Goal: Task Accomplishment & Management: Complete application form

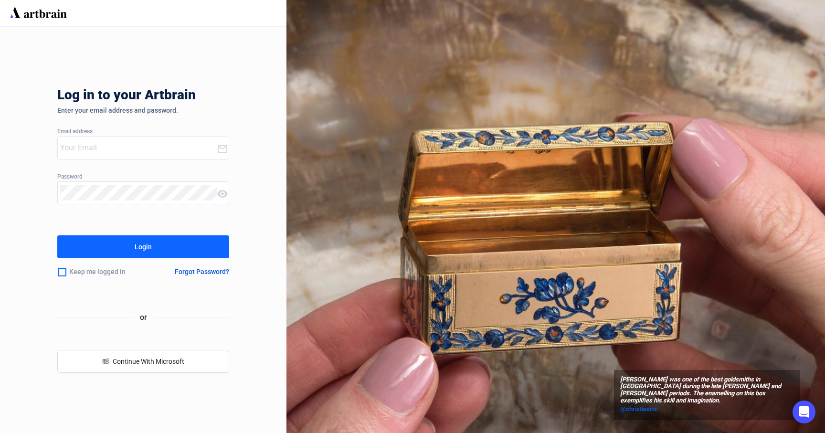
type input "[PERSON_NAME][EMAIL_ADDRESS][DOMAIN_NAME]"
click at [141, 248] on div "Login" at bounding box center [143, 246] width 17 height 15
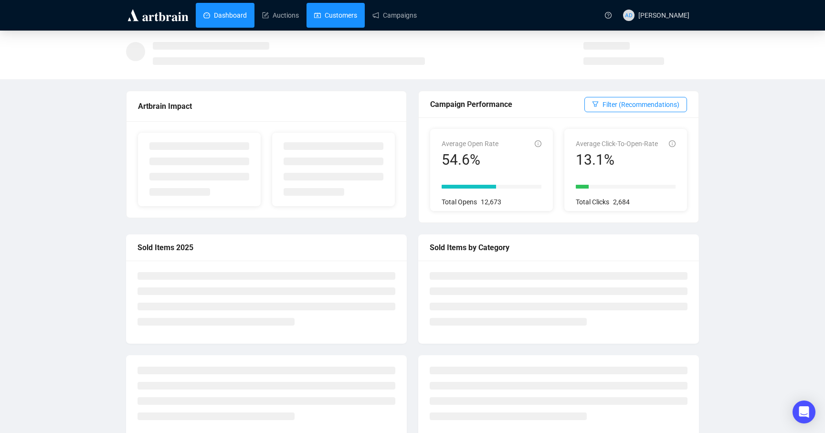
click at [337, 17] on link "Customers" at bounding box center [335, 15] width 43 height 25
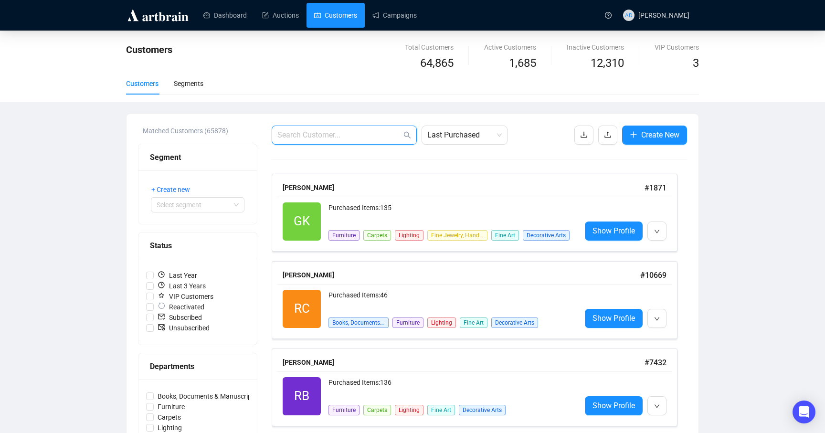
click at [311, 129] on input "text" at bounding box center [339, 134] width 124 height 11
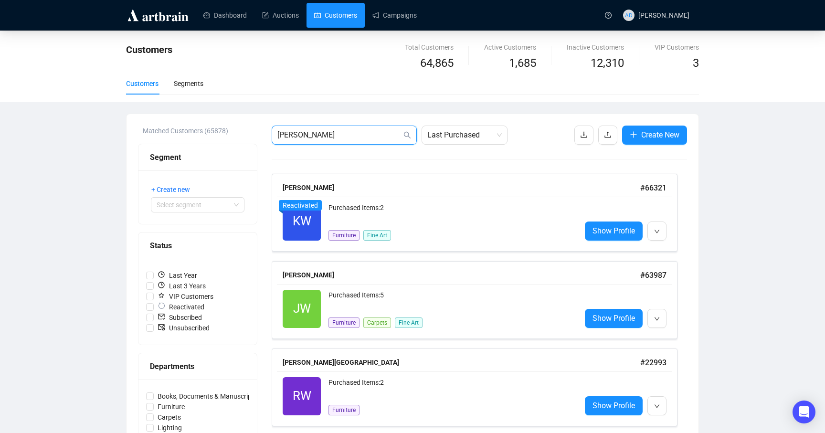
drag, startPoint x: 346, startPoint y: 139, endPoint x: 194, endPoint y: 136, distance: 151.4
click at [447, 137] on span "Last Purchased" at bounding box center [464, 135] width 74 height 18
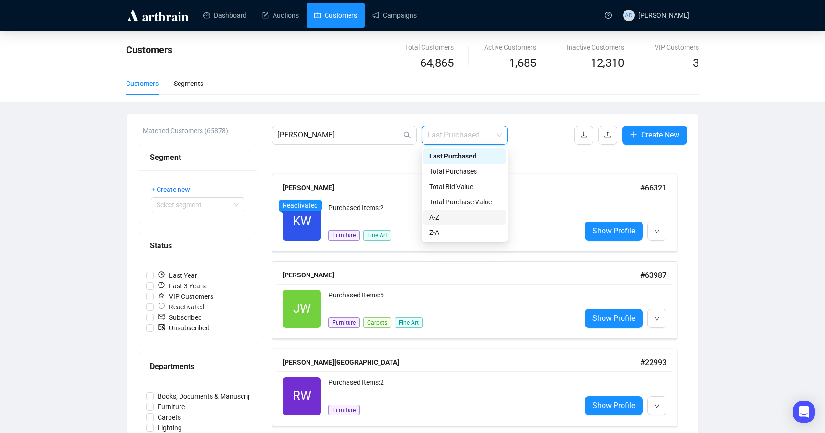
click at [473, 218] on div "A-Z" at bounding box center [464, 217] width 71 height 11
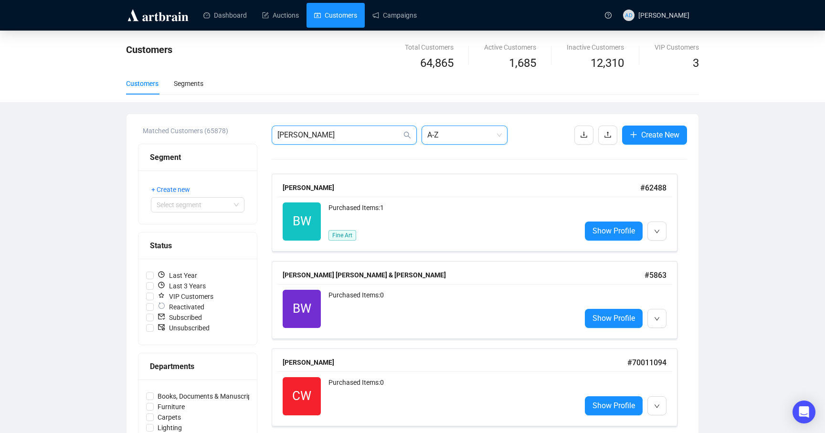
click at [372, 139] on input "[PERSON_NAME]" at bounding box center [339, 134] width 124 height 11
type input "[PERSON_NAME], Ca"
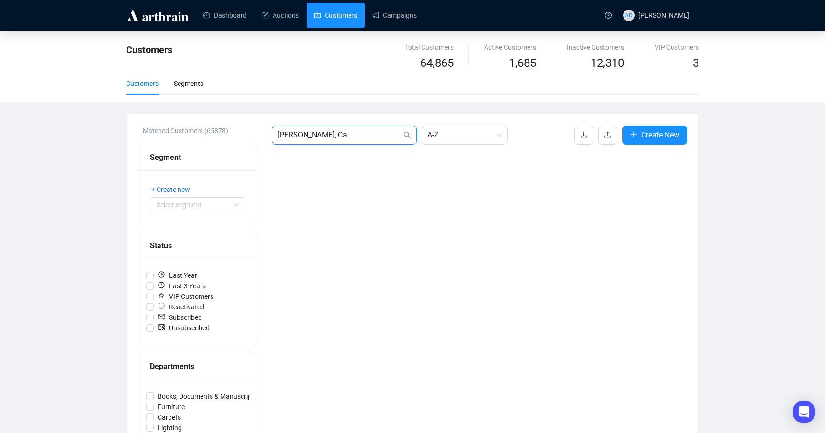
drag, startPoint x: 334, startPoint y: 130, endPoint x: 248, endPoint y: 126, distance: 86.1
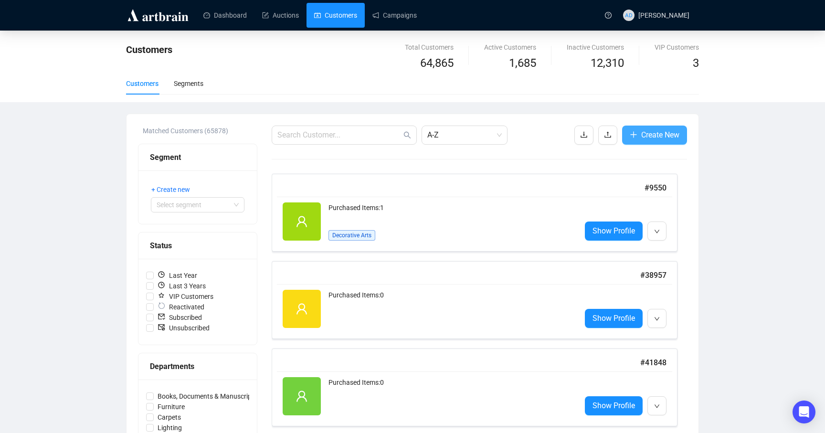
click at [677, 131] on span "Create New" at bounding box center [660, 135] width 38 height 12
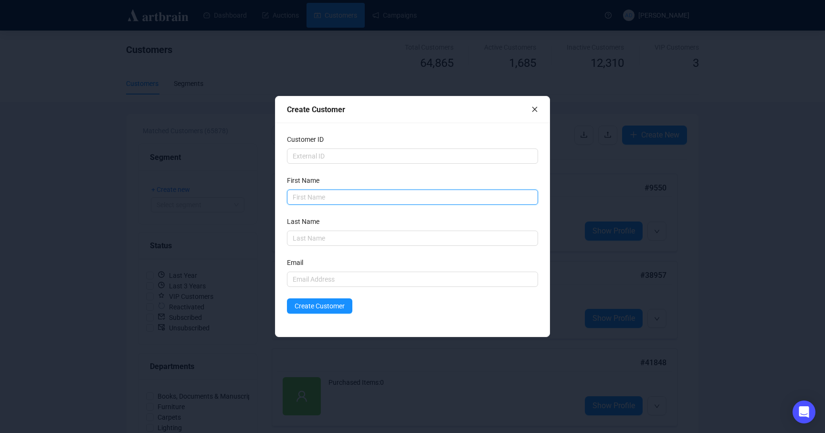
click at [357, 198] on input "text" at bounding box center [412, 197] width 251 height 15
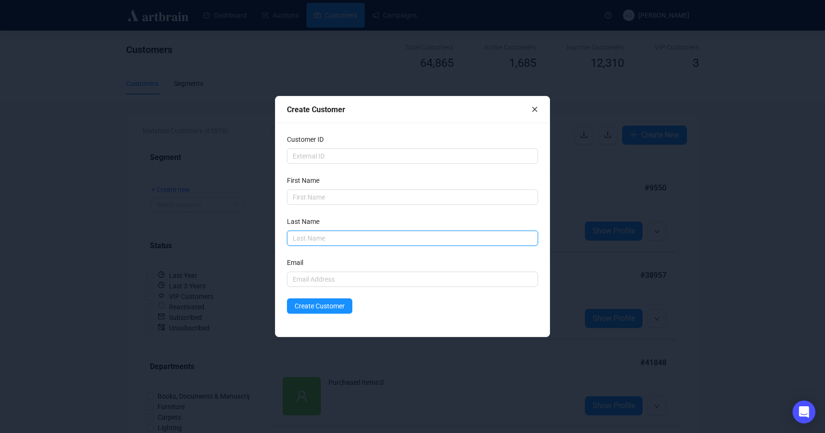
click at [319, 241] on input "text" at bounding box center [412, 238] width 251 height 15
type input "C"
type input "[PERSON_NAME]"
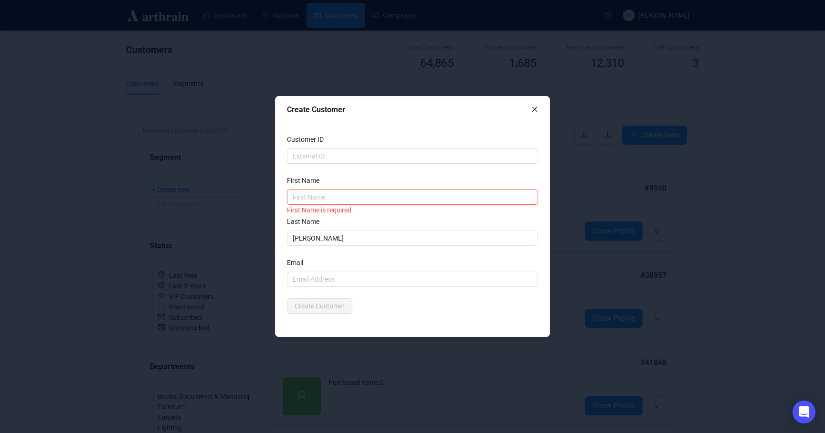
click at [338, 198] on input "text" at bounding box center [412, 197] width 251 height 15
type input "Cal"
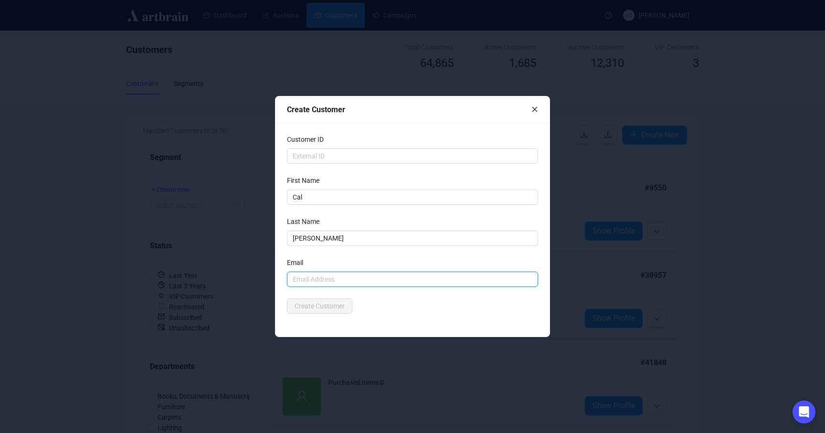
click at [325, 278] on input "text" at bounding box center [412, 279] width 251 height 15
click at [396, 306] on div "Create Customer" at bounding box center [412, 305] width 251 height 15
click at [322, 278] on input "[EMAIL_ADDRESS][DOMAIN_NAME]" at bounding box center [412, 279] width 251 height 15
type input "[EMAIL_ADDRESS][DOMAIN_NAME]"
click at [348, 307] on button "Create Customer" at bounding box center [319, 305] width 65 height 15
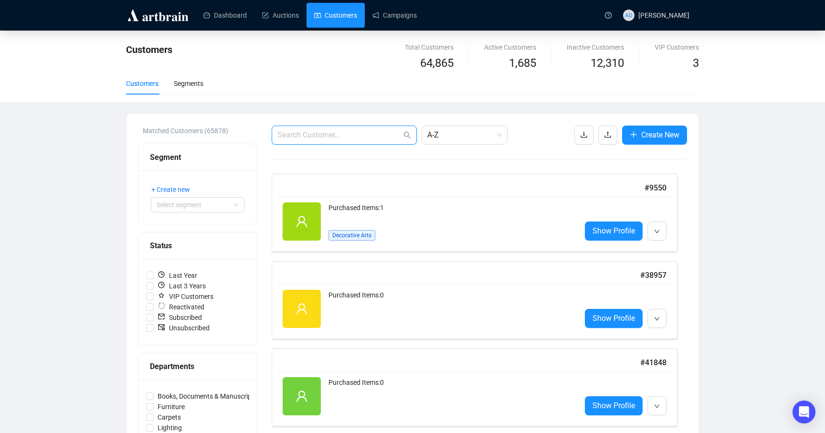
click at [354, 137] on input "text" at bounding box center [339, 134] width 124 height 11
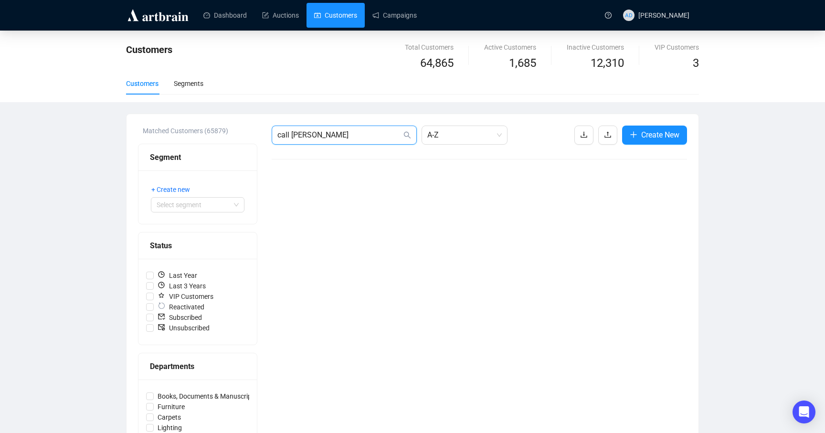
click at [290, 138] on input "call [PERSON_NAME]" at bounding box center [339, 134] width 124 height 11
type input "calwells"
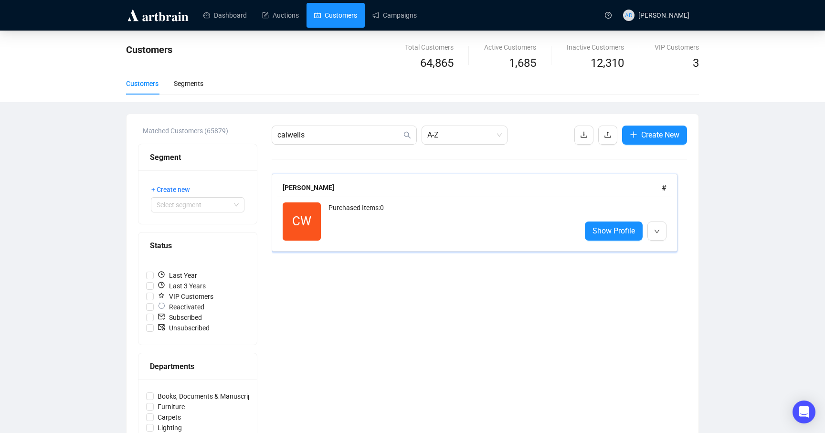
click at [418, 202] on div "Purchased Items: 0" at bounding box center [451, 221] width 245 height 38
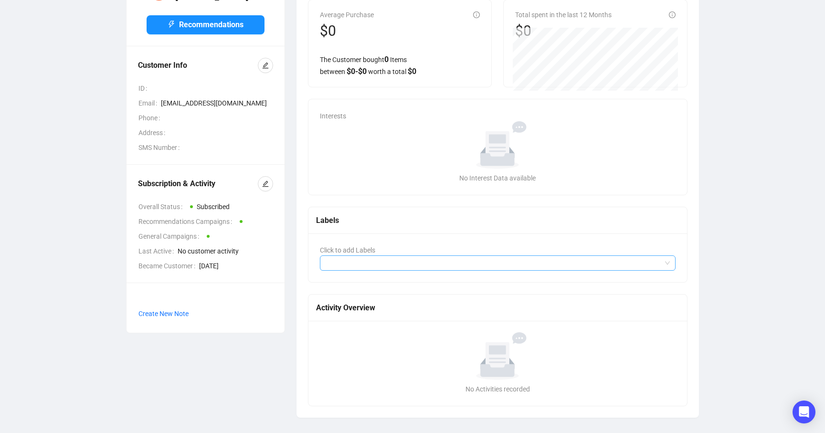
scroll to position [73, 0]
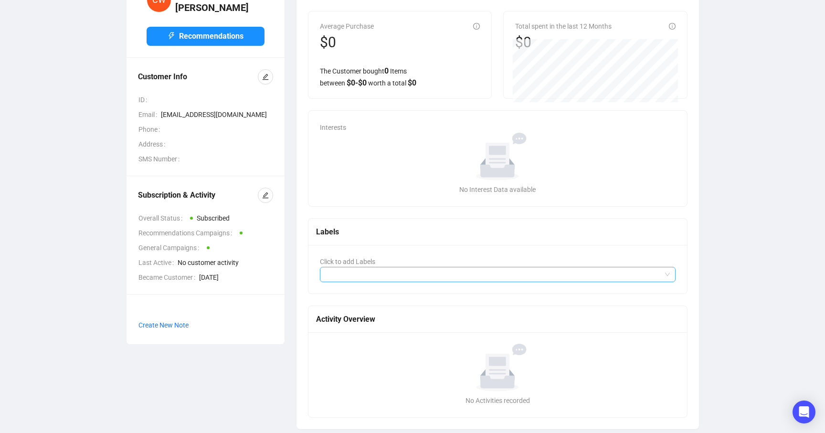
click at [348, 269] on div at bounding box center [493, 274] width 342 height 13
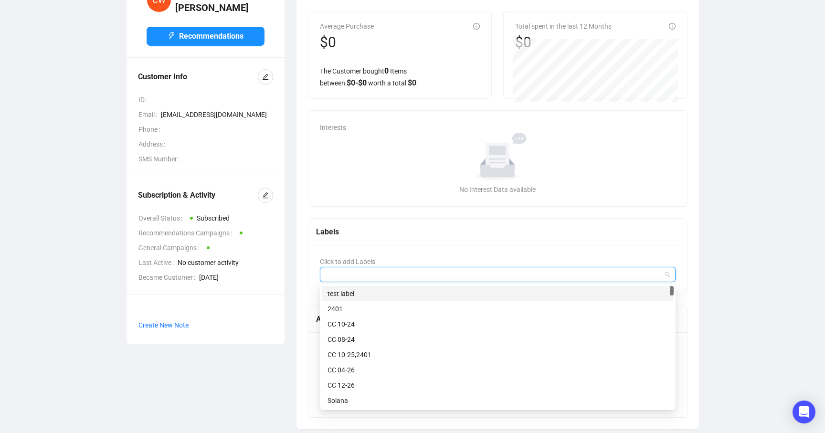
click at [383, 238] on div "Labels" at bounding box center [497, 232] width 379 height 27
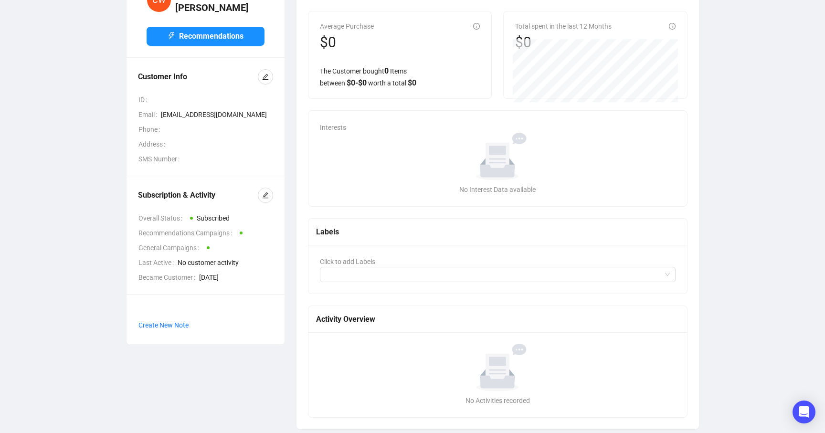
scroll to position [0, 0]
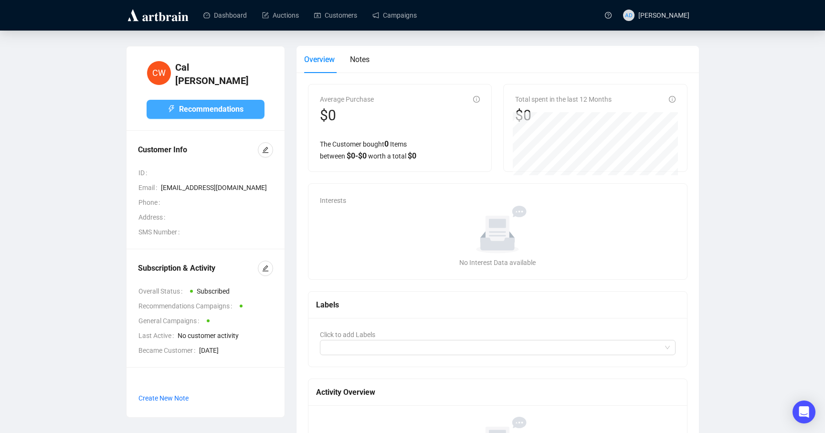
click at [243, 106] on span "Recommendations" at bounding box center [211, 109] width 64 height 12
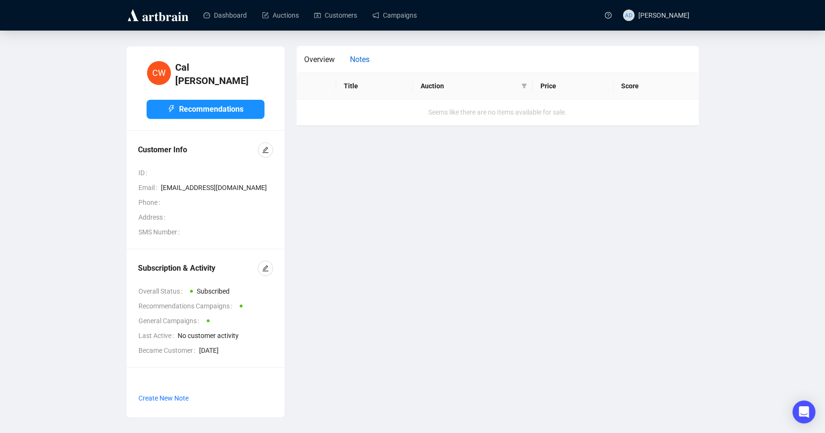
click at [365, 62] on span "Notes" at bounding box center [360, 59] width 20 height 9
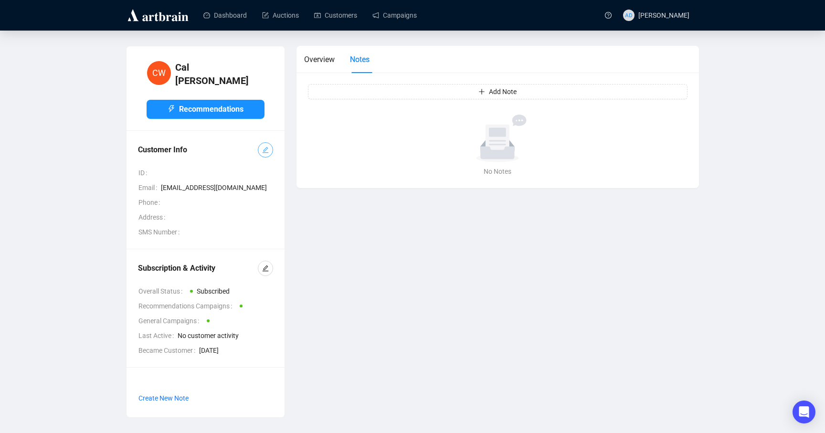
click at [271, 146] on button "button" at bounding box center [265, 149] width 15 height 15
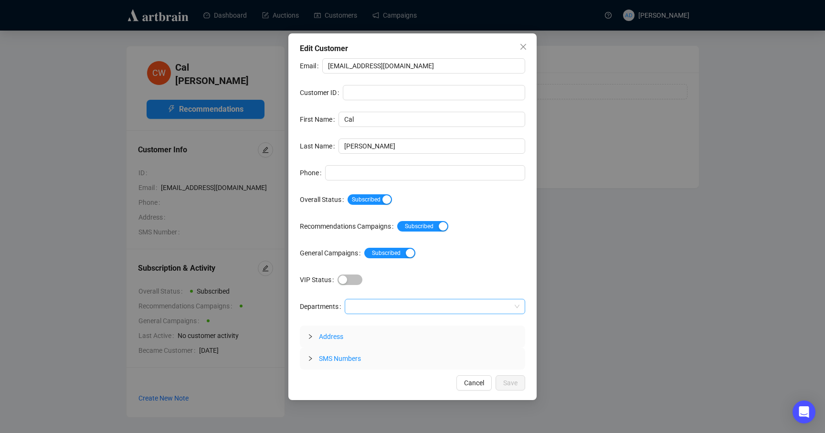
click at [394, 304] on div at bounding box center [430, 306] width 167 height 13
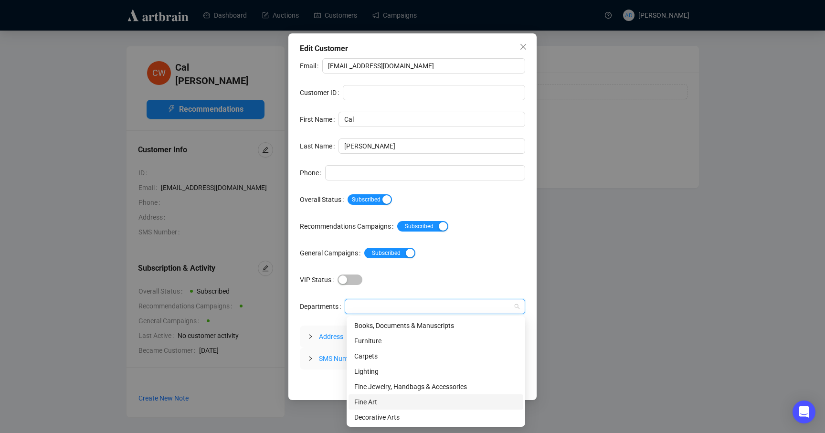
click at [383, 401] on div "Fine Art" at bounding box center [435, 402] width 163 height 11
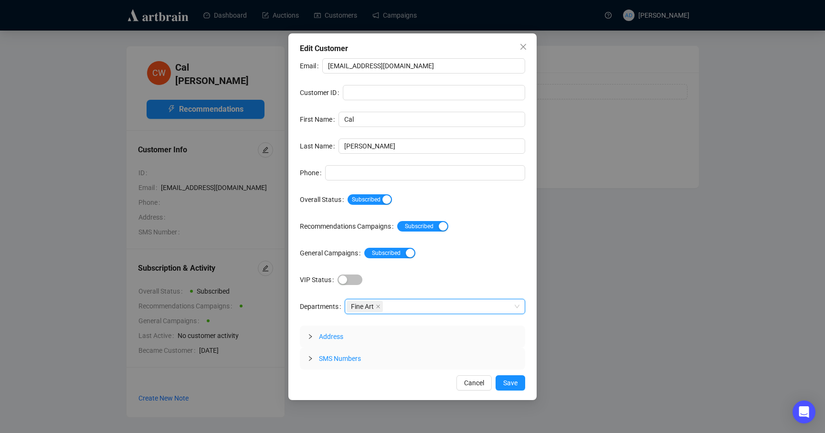
click at [408, 294] on div "Email [EMAIL_ADDRESS][DOMAIN_NAME] Customer ID First Name Cal Last Name [PERSON…" at bounding box center [412, 213] width 225 height 311
click at [310, 338] on icon "collapsed" at bounding box center [311, 337] width 6 height 6
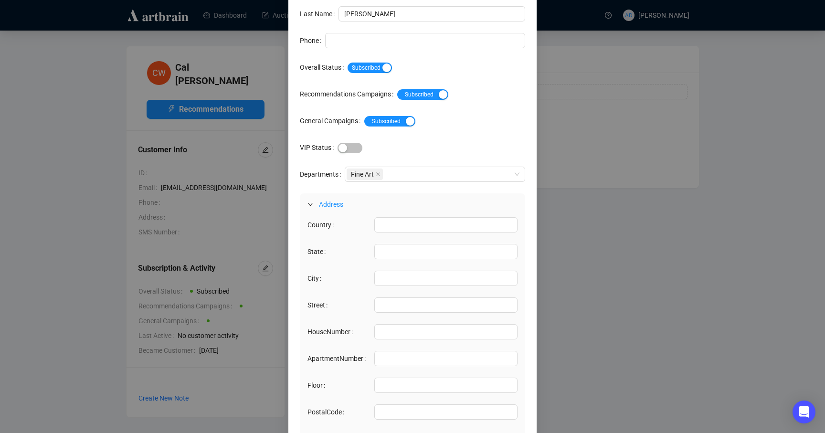
scroll to position [106, 0]
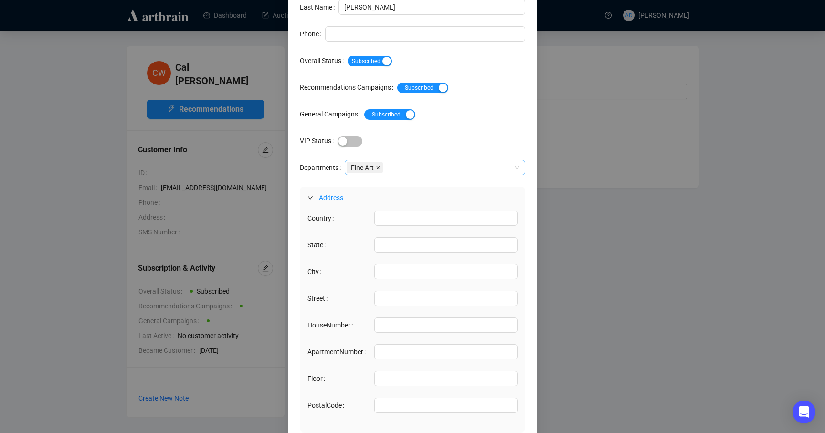
click at [381, 169] on icon "close" at bounding box center [378, 167] width 5 height 5
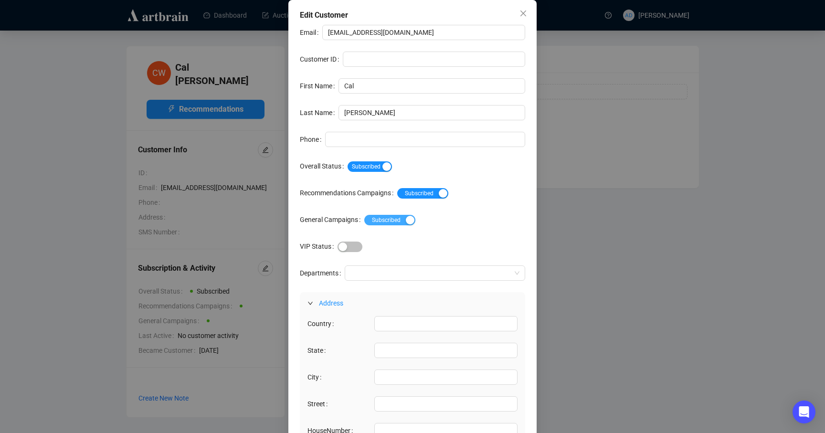
click at [409, 220] on span "Subscribed Unsubscribed" at bounding box center [389, 220] width 51 height 11
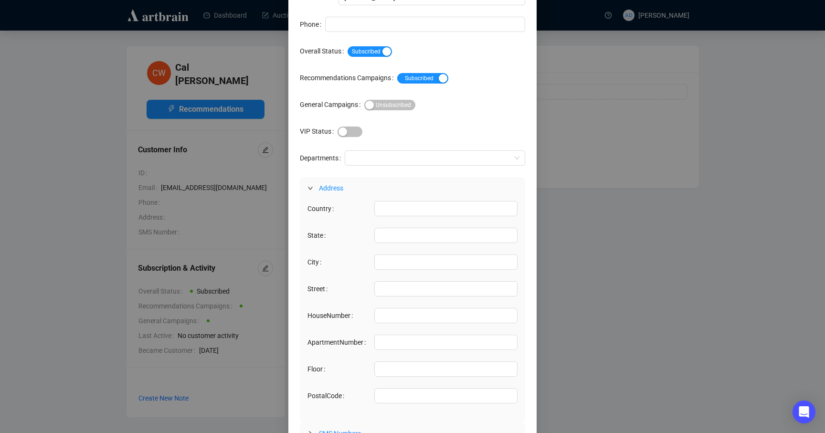
scroll to position [157, 0]
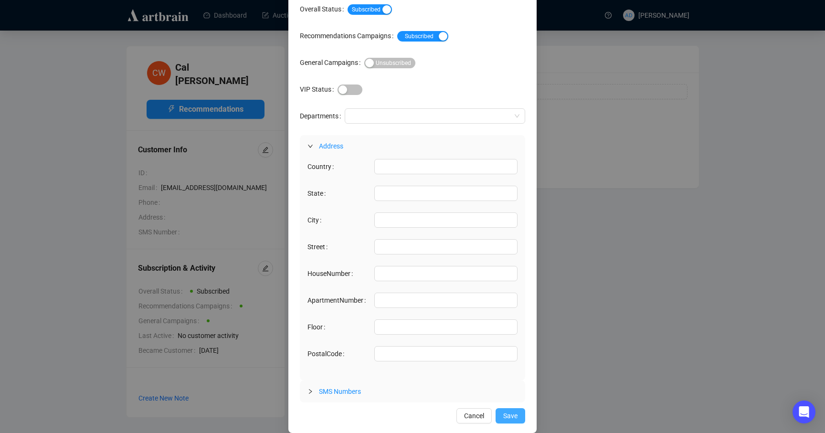
click at [522, 423] on button "Save" at bounding box center [511, 415] width 30 height 15
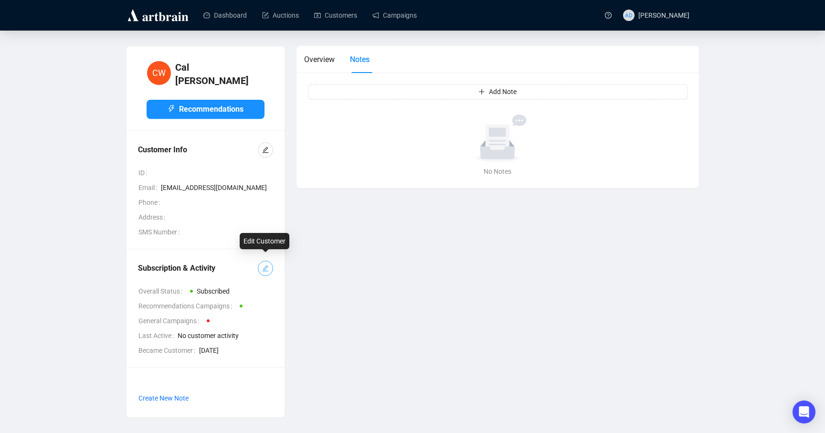
click at [264, 266] on icon "edit" at bounding box center [266, 269] width 6 height 6
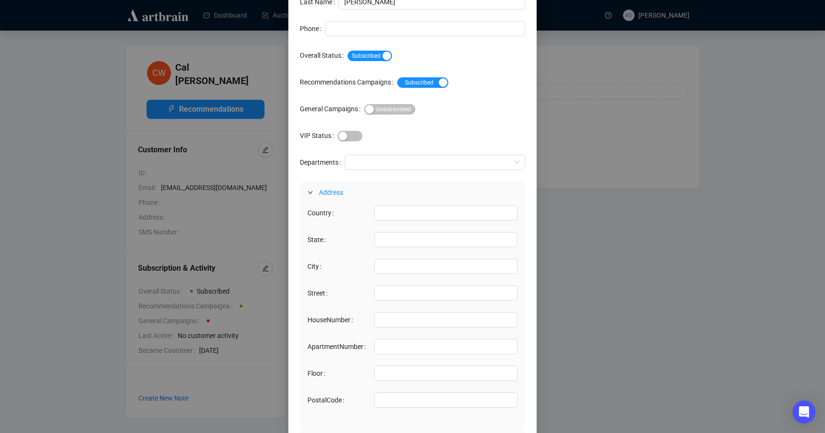
scroll to position [0, 0]
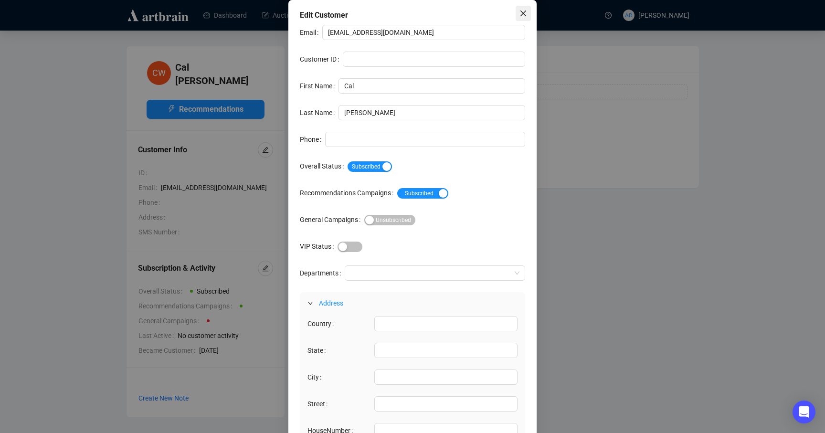
click at [524, 14] on icon "close" at bounding box center [524, 14] width 6 height 6
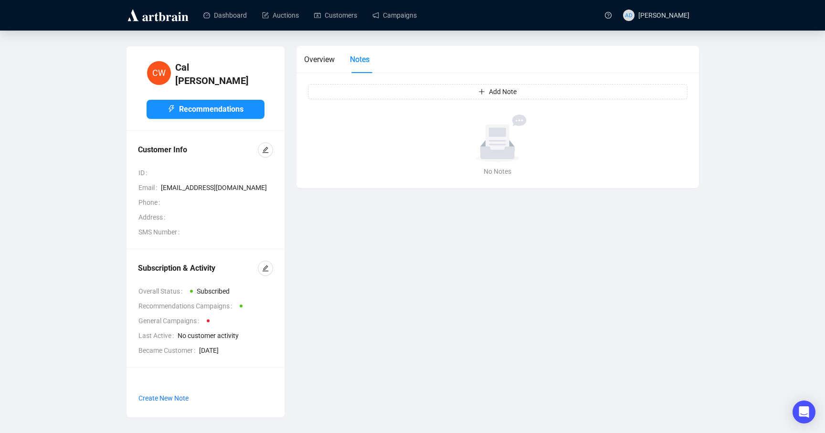
click at [471, 101] on div "Add Note No data No Notes" at bounding box center [498, 131] width 403 height 116
click at [471, 100] on div "Add Note No data No Notes" at bounding box center [498, 131] width 403 height 116
click at [468, 93] on button "Add Note" at bounding box center [498, 91] width 380 height 15
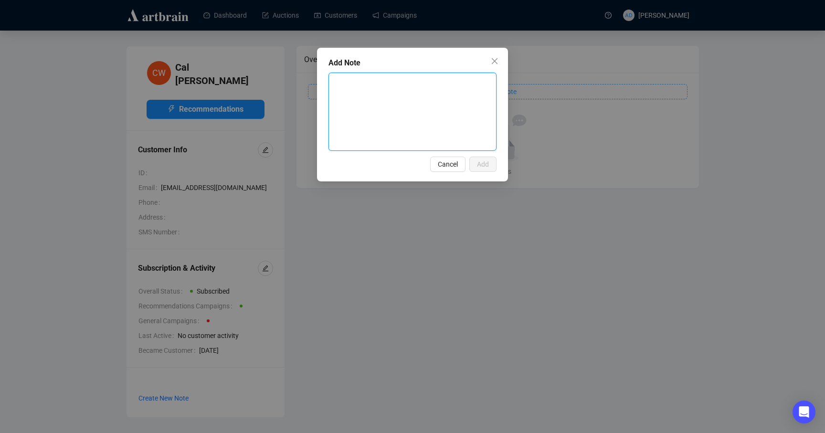
click at [468, 93] on textarea at bounding box center [412, 111] width 167 height 77
type textarea "LK"
type textarea "LKi"
type textarea "LKik"
type textarea "LKi"
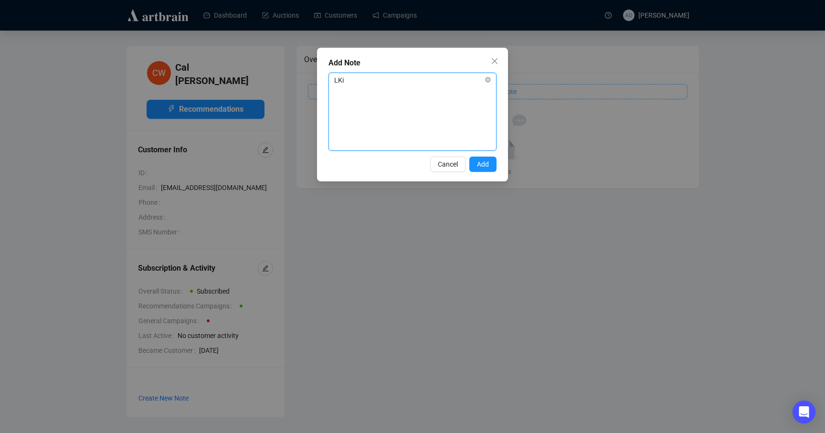
type textarea "LK"
type textarea "L"
type textarea "Li"
type textarea "Lie"
type textarea "Liek"
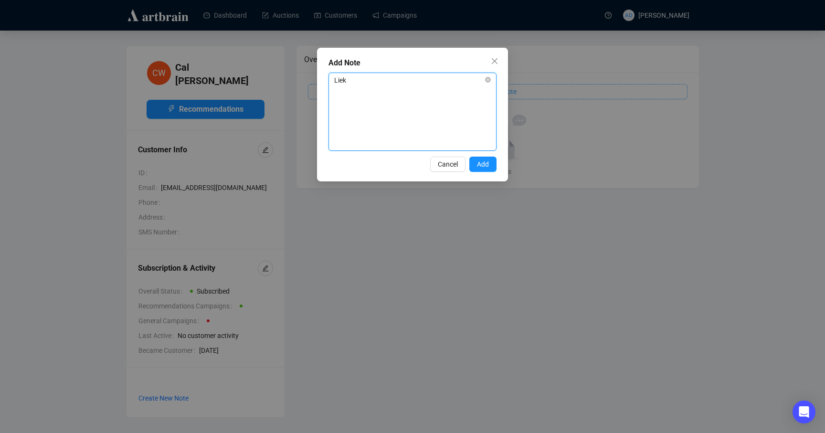
type textarea "Lieks"
type textarea "Liek"
type textarea "Lie"
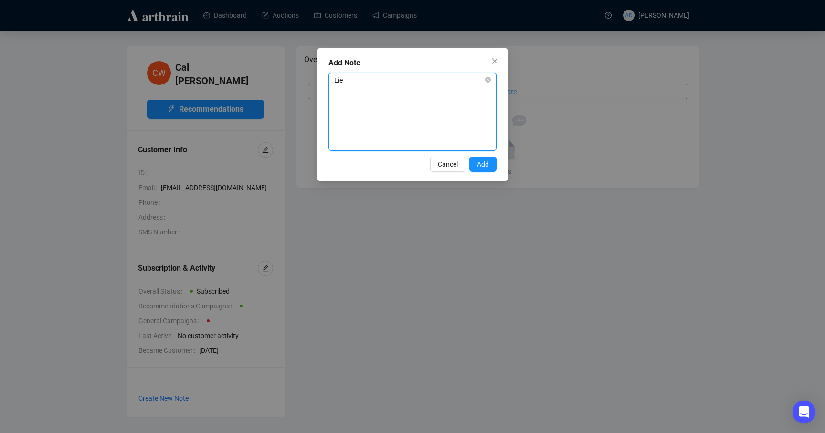
type textarea "Li"
type textarea "Lik"
type textarea "Liks"
type textarea "Lik"
type textarea "Like"
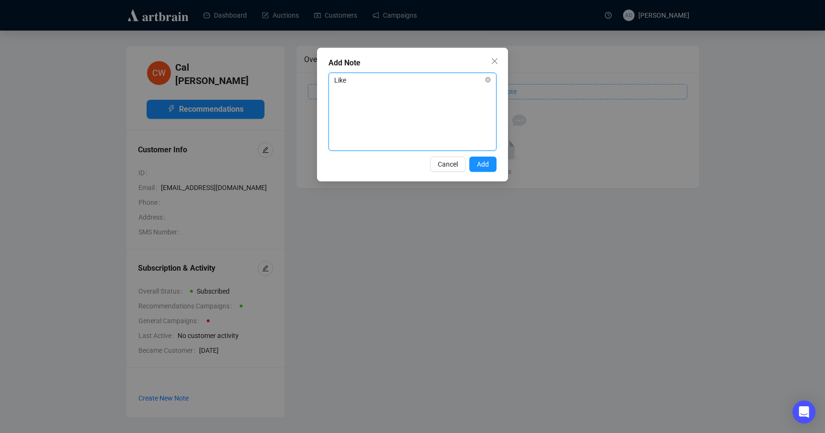
type textarea "Likes"
type textarea "Likes H"
type textarea "Likes Hi"
type textarea "Likes Hin"
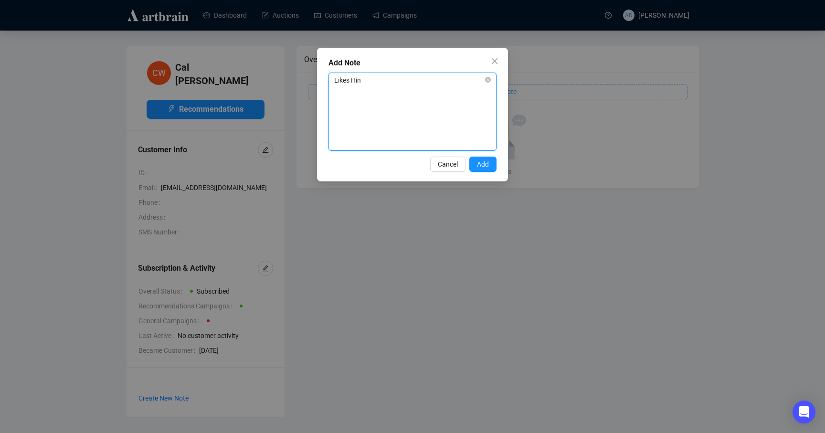
type textarea "Likes [PERSON_NAME]"
type textarea "Likes [PERSON_NAME] +"
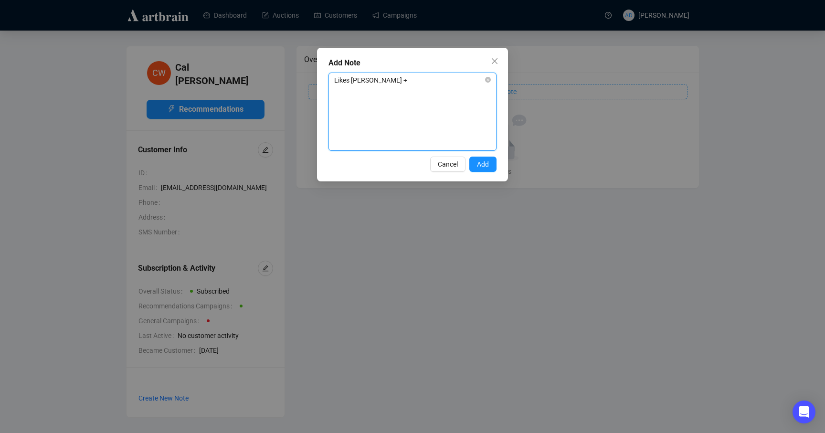
type textarea "Likes [PERSON_NAME] + r"
type textarea "Likes [PERSON_NAME] +"
type textarea "Likes [PERSON_NAME] + B"
type textarea "Likes [PERSON_NAME] + Br"
type textarea "Likes [PERSON_NAME] + Bru"
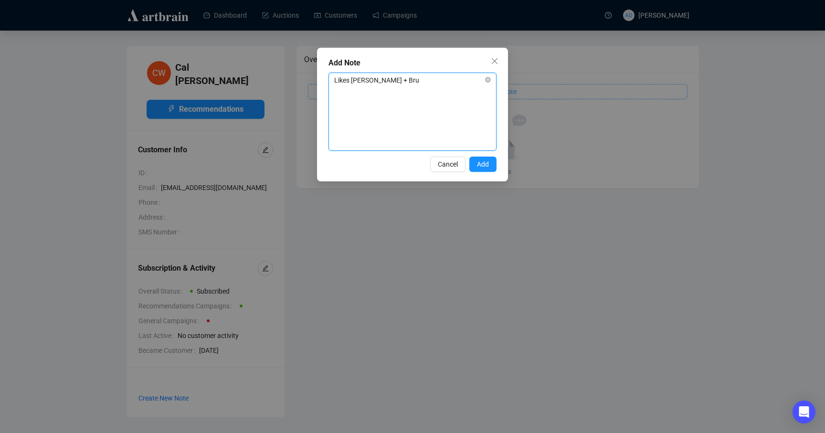
type textarea "Likes [PERSON_NAME] + Bruc"
type textarea "Likes [PERSON_NAME] + [PERSON_NAME]"
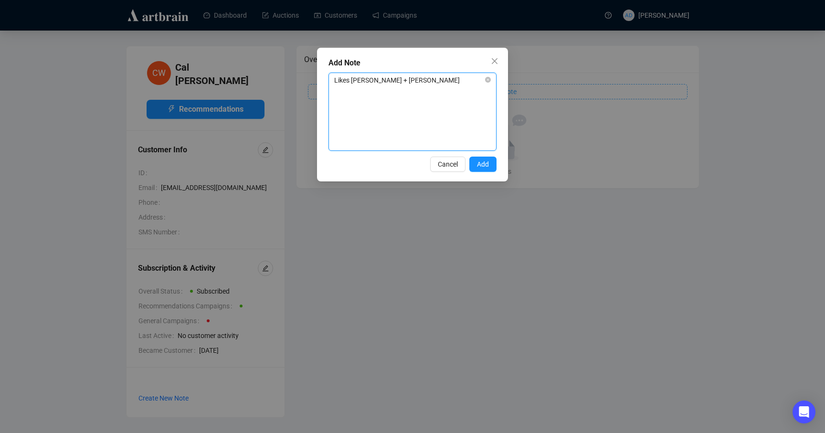
type textarea "Likes [PERSON_NAME] + [PERSON_NAME]"
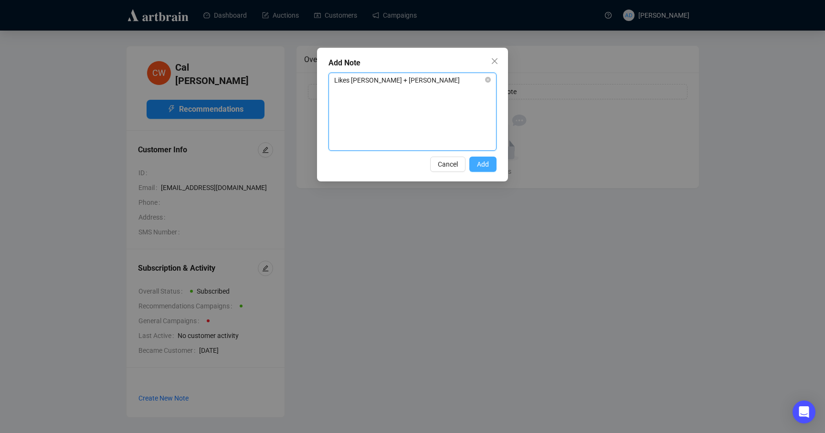
type textarea "Likes [PERSON_NAME] + [PERSON_NAME]"
click at [490, 168] on button "Add" at bounding box center [482, 164] width 27 height 15
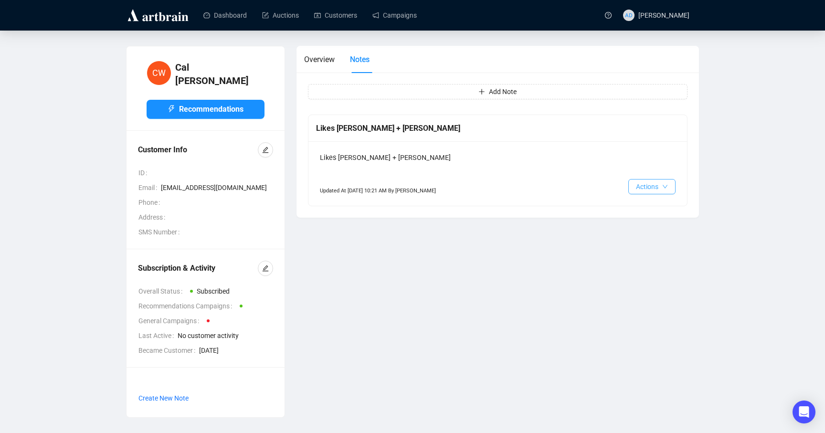
click at [668, 186] on button "Actions" at bounding box center [651, 186] width 47 height 15
click at [551, 237] on div "Overview Notes Add Note Likes [PERSON_NAME] + [PERSON_NAME] Likes [PERSON_NAME]…" at bounding box center [498, 237] width 414 height 383
click at [321, 55] on span "Overview" at bounding box center [319, 59] width 31 height 9
